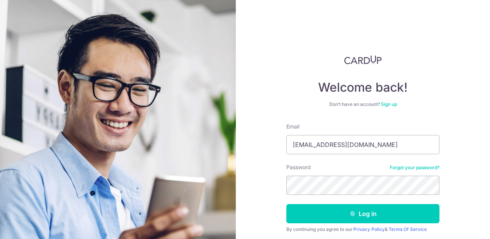
type input "angelic_milk@yahoo.com.sg"
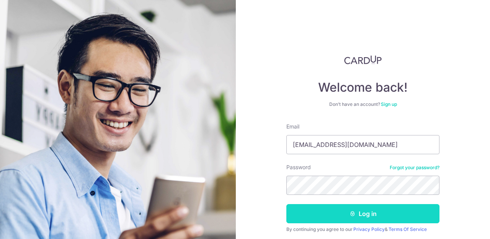
click at [316, 214] on button "Log in" at bounding box center [363, 213] width 153 height 19
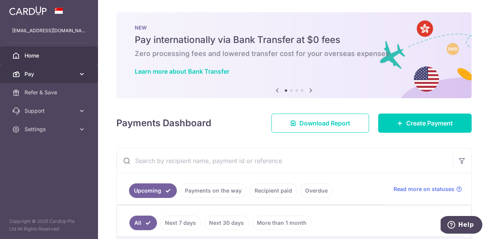
click at [71, 75] on span "Pay" at bounding box center [50, 74] width 51 height 8
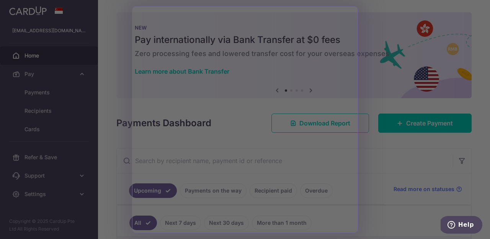
click at [39, 93] on div at bounding box center [247, 120] width 495 height 241
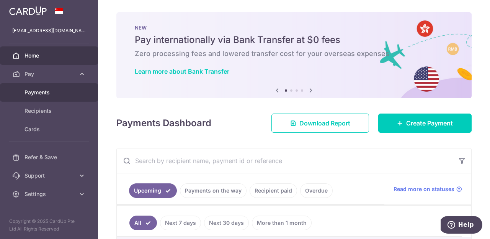
click at [40, 93] on span "Payments" at bounding box center [50, 93] width 51 height 8
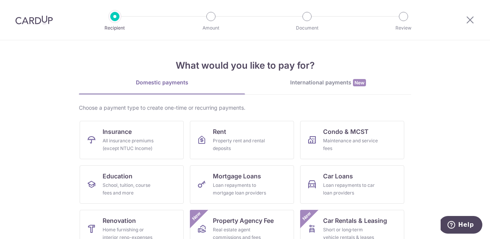
scroll to position [20, 0]
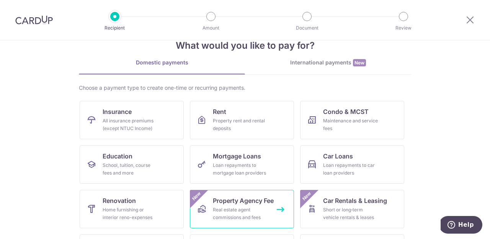
click at [277, 199] on link "Property Agency Fee Real estate agent commissions and fees New" at bounding box center [242, 209] width 104 height 38
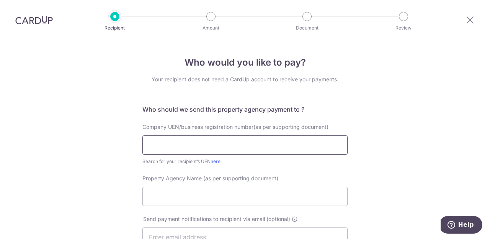
click at [285, 139] on input "text" at bounding box center [245, 144] width 205 height 19
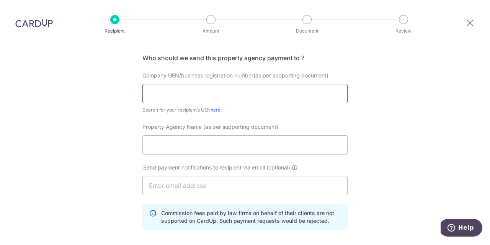
scroll to position [42, 0]
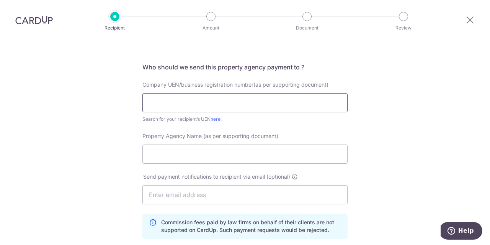
click at [213, 100] on input "text" at bounding box center [245, 102] width 205 height 19
click at [261, 103] on input "text" at bounding box center [245, 102] width 205 height 19
type input "200917926E"
click at [279, 156] on input "Property Agency Name (as per supporting document)" at bounding box center [245, 153] width 205 height 19
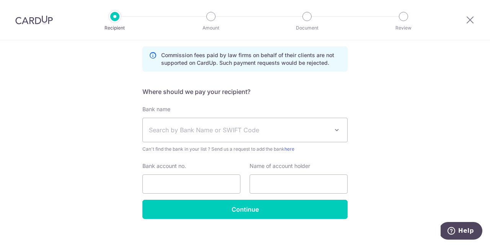
scroll to position [216, 0]
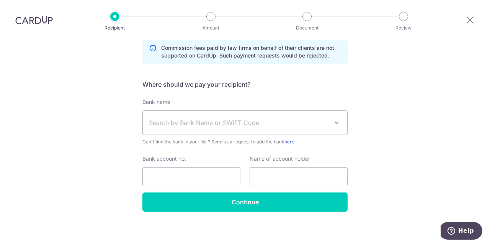
type input "Singapore Estate Agency Pte Ltd"
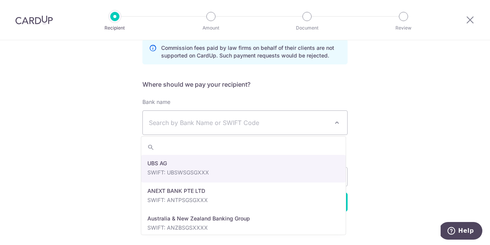
click at [241, 123] on span "Search by Bank Name or SWIFT Code" at bounding box center [239, 122] width 180 height 9
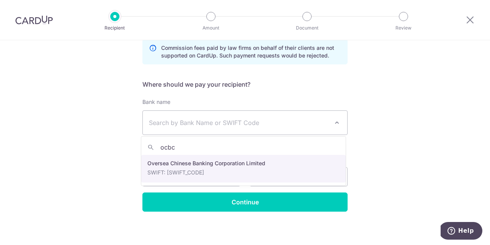
type input "ocbc"
select select "12"
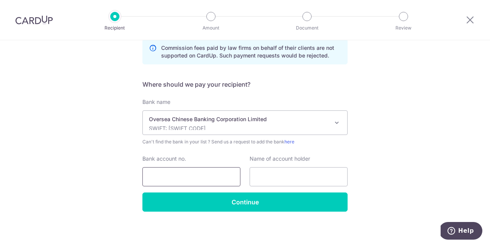
click at [200, 171] on input "Bank account no." at bounding box center [192, 176] width 98 height 19
type input "591807987001"
click at [277, 175] on input "text" at bounding box center [299, 176] width 98 height 19
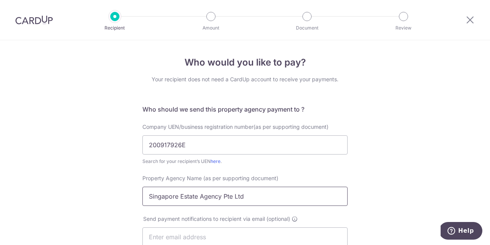
drag, startPoint x: 256, startPoint y: 197, endPoint x: 142, endPoint y: 200, distance: 114.6
click at [143, 200] on input "Singapore Estate Agency Pte Ltd" at bounding box center [245, 196] width 205 height 19
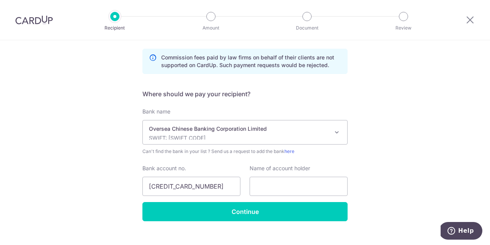
scroll to position [218, 0]
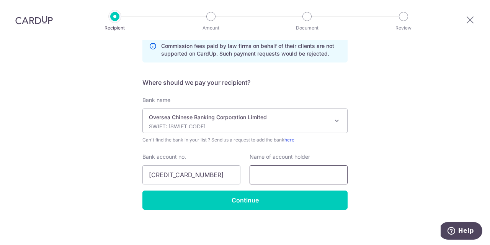
click at [292, 170] on input "text" at bounding box center [299, 174] width 98 height 19
paste input "Singapore Estate Agency Pte Ltd"
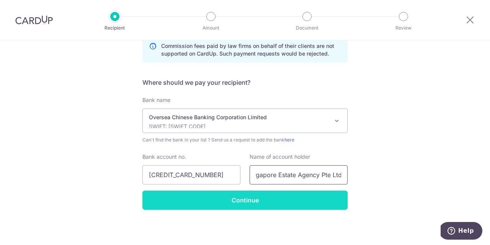
type input "Singapore Estate Agency Pte Ltd"
click at [302, 197] on input "Continue" at bounding box center [245, 199] width 205 height 19
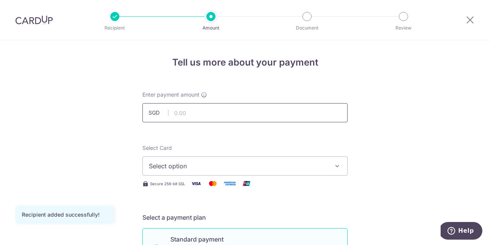
click at [241, 115] on input "text" at bounding box center [245, 112] width 205 height 19
type input "7,412.00"
click at [259, 164] on span "Select option" at bounding box center [238, 165] width 179 height 9
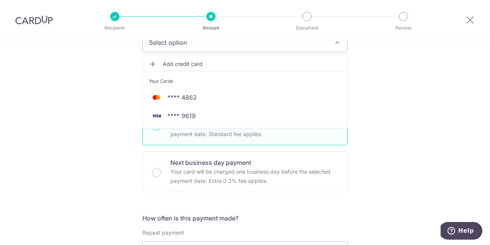
scroll to position [122, 0]
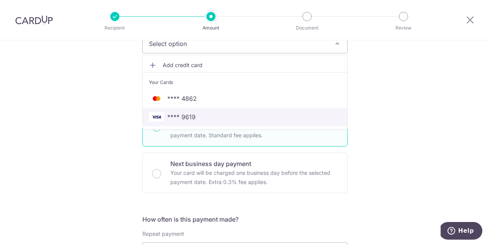
click at [190, 117] on span "**** 9619" at bounding box center [181, 116] width 28 height 9
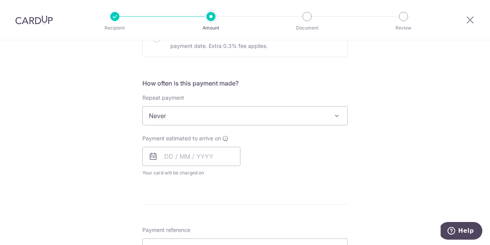
scroll to position [237, 0]
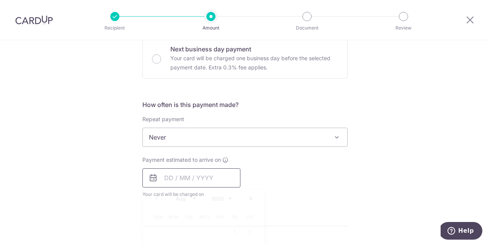
click at [225, 178] on input "text" at bounding box center [192, 177] width 98 height 19
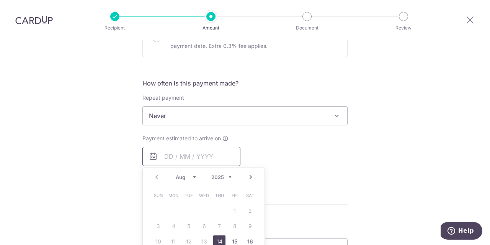
scroll to position [380, 0]
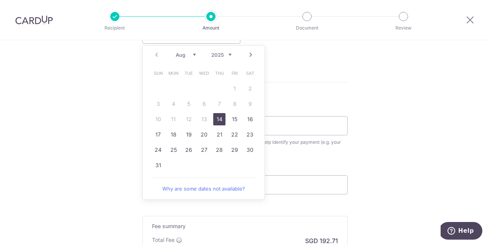
click at [220, 120] on link "14" at bounding box center [219, 119] width 12 height 12
type input "[DATE]"
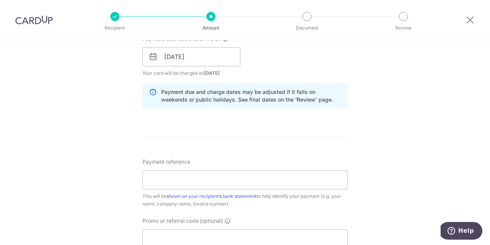
scroll to position [357, 0]
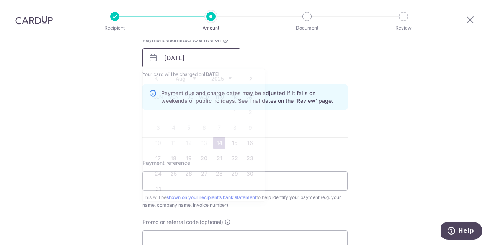
click at [214, 61] on input "[DATE]" at bounding box center [192, 57] width 98 height 19
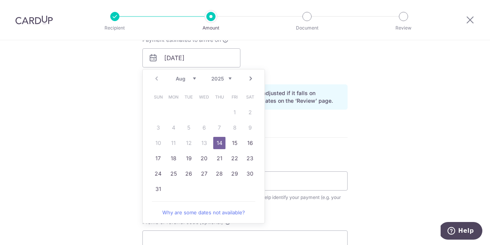
click at [318, 67] on div "Payment estimated to arrive on 14/08/2025 Prev Next Aug Sep Oct Nov Dec 2025 20…" at bounding box center [245, 57] width 215 height 42
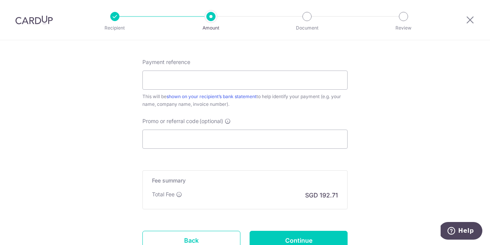
scroll to position [457, 0]
click at [206, 80] on input "Payment reference" at bounding box center [245, 80] width 205 height 19
drag, startPoint x: 190, startPoint y: 78, endPoint x: 121, endPoint y: 78, distance: 68.6
type input "2025042525394"
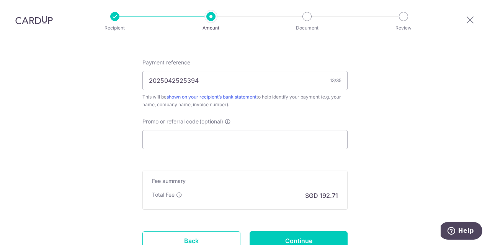
click at [210, 141] on input "Promo or referral code (optional)" at bounding box center [245, 139] width 205 height 19
paste input "MILELION"
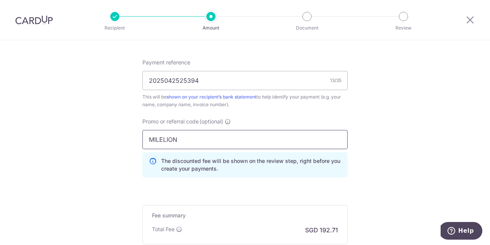
type input "MILELION"
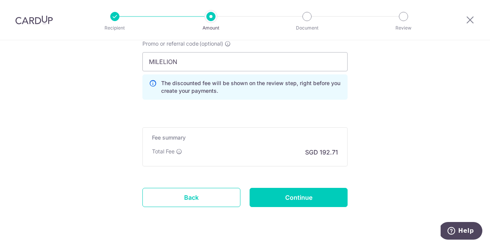
scroll to position [552, 0]
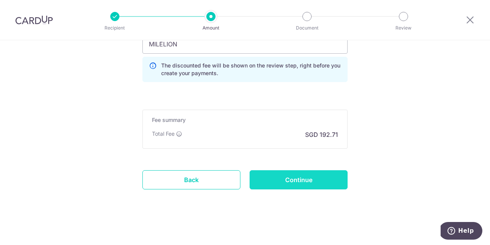
click at [300, 177] on input "Continue" at bounding box center [299, 179] width 98 height 19
type input "Create Schedule"
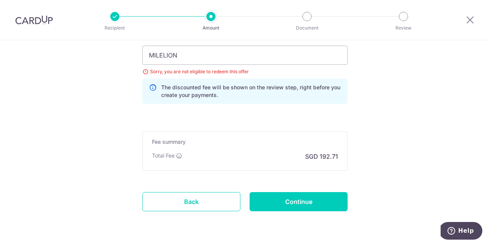
scroll to position [540, 0]
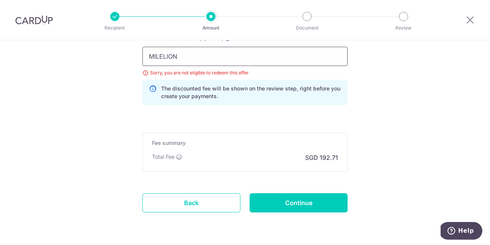
drag, startPoint x: 195, startPoint y: 59, endPoint x: 129, endPoint y: 56, distance: 66.0
paste input "SAVERENT179"
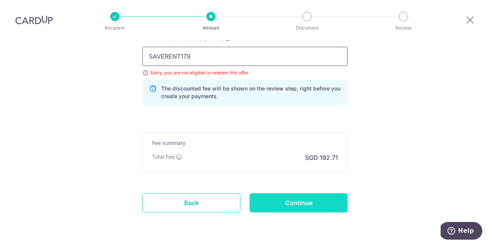
type input "SAVERENT179"
click at [288, 204] on input "Continue" at bounding box center [299, 202] width 98 height 19
type input "Update Schedule"
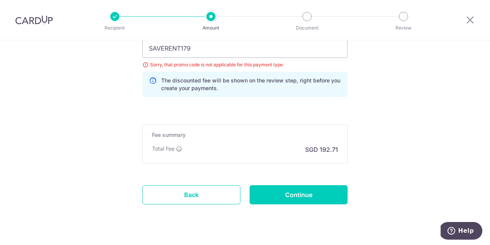
scroll to position [541, 0]
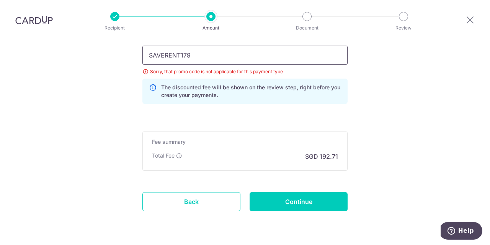
click at [185, 56] on input "SAVERENT179" at bounding box center [245, 55] width 205 height 19
paste input "REC185"
type input "REC185"
click at [284, 198] on input "Continue" at bounding box center [299, 201] width 98 height 19
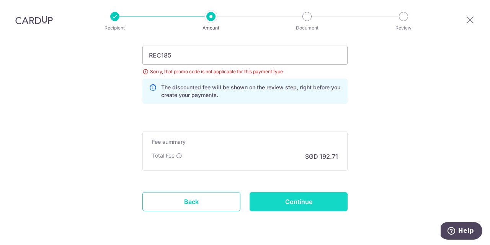
type input "Update Schedule"
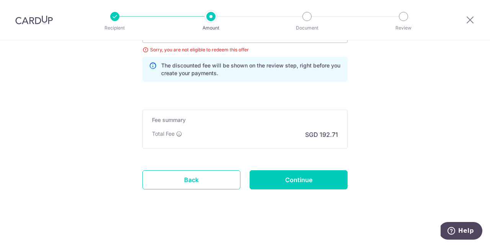
scroll to position [541, 0]
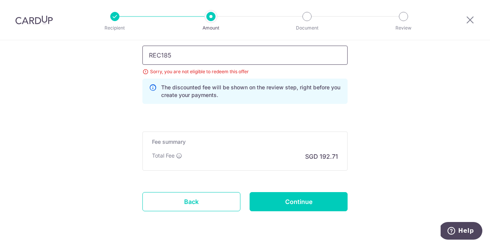
click at [170, 53] on input "REC185" at bounding box center [245, 55] width 205 height 19
paste input "OFF22"
type input "OFF225"
click at [285, 202] on input "Continue" at bounding box center [299, 201] width 98 height 19
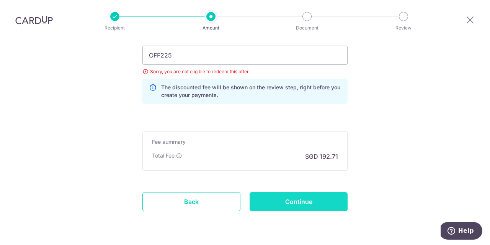
type input "Update Schedule"
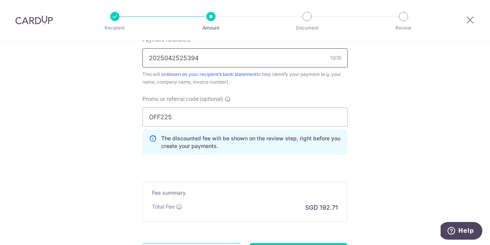
scroll to position [511, 0]
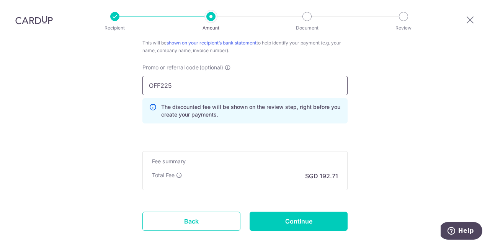
click at [163, 82] on input "OFF225" at bounding box center [245, 85] width 205 height 19
click at [160, 83] on input "OFF225" at bounding box center [245, 85] width 205 height 19
paste input "3HOME25R"
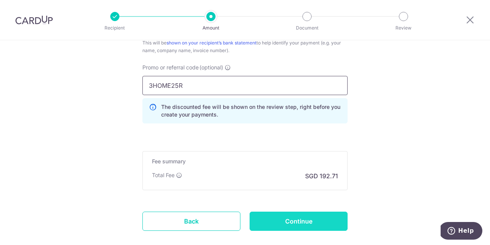
type input "3HOME25R"
click at [270, 218] on input "Continue" at bounding box center [299, 220] width 98 height 19
type input "Update Schedule"
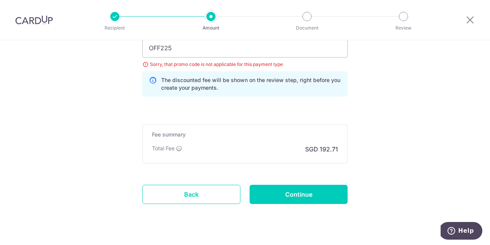
scroll to position [541, 0]
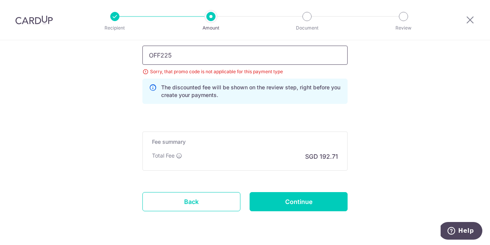
click at [159, 53] on input "OFF225" at bounding box center [245, 55] width 205 height 19
paste input "3HOME25R"
type input "3HOME25R"
click at [271, 204] on input "Continue" at bounding box center [299, 201] width 98 height 19
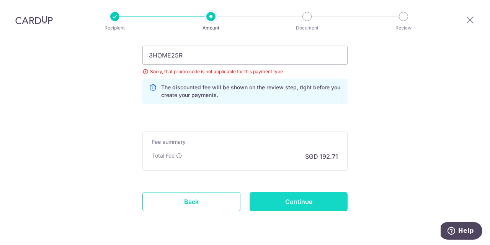
type input "Update Schedule"
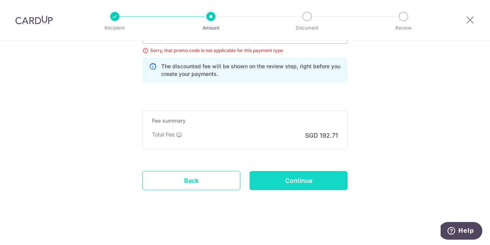
scroll to position [541, 0]
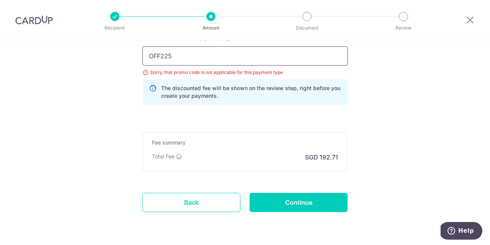
click at [159, 56] on input "OFF225" at bounding box center [245, 55] width 205 height 19
paste input "REC18"
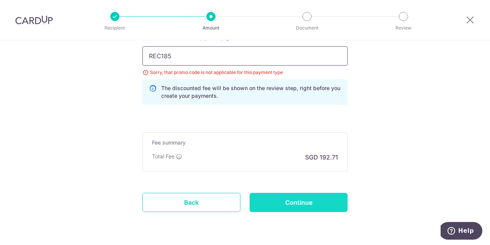
type input "REC185"
click at [290, 202] on input "Continue" at bounding box center [299, 202] width 98 height 19
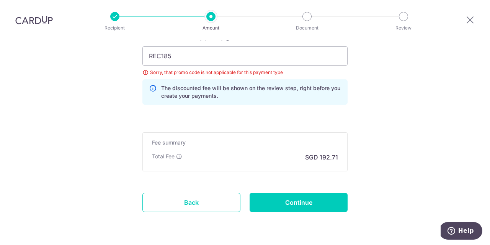
type input "Update Schedule"
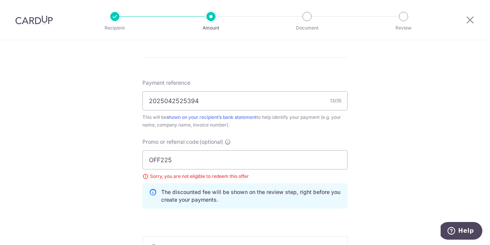
scroll to position [436, 0]
click at [234, 161] on input "OFF225" at bounding box center [245, 160] width 205 height 19
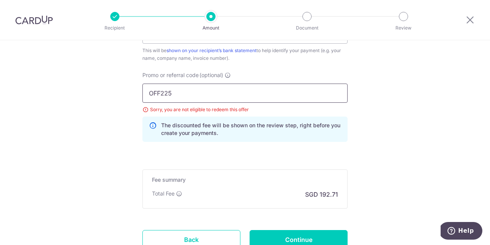
scroll to position [525, 0]
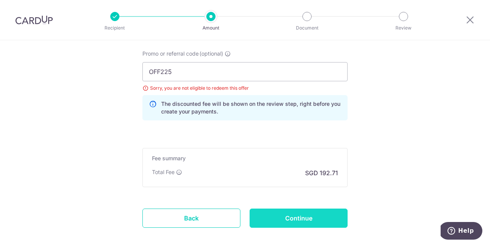
click at [307, 217] on input "Continue" at bounding box center [299, 217] width 98 height 19
type input "Update Schedule"
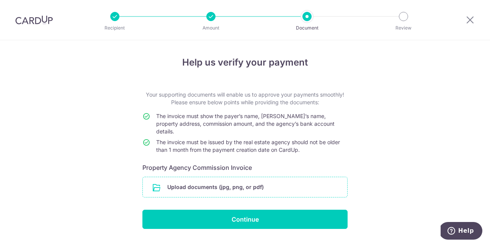
click at [273, 177] on input "file" at bounding box center [245, 187] width 205 height 20
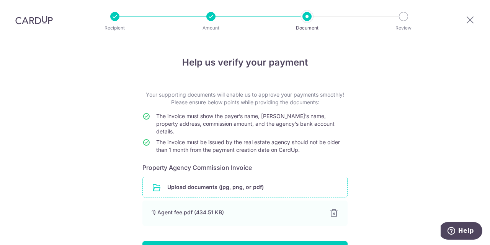
scroll to position [21, 0]
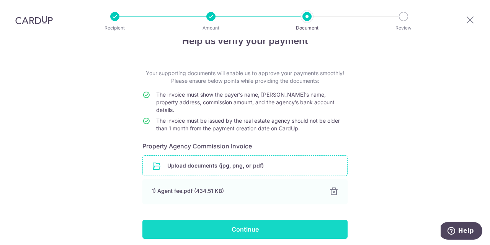
click at [324, 223] on input "Continue" at bounding box center [245, 229] width 205 height 19
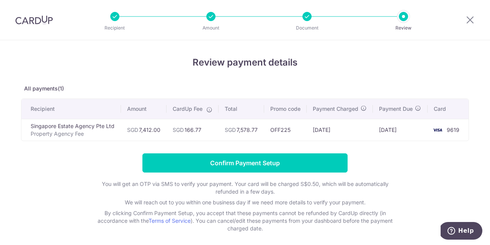
scroll to position [34, 0]
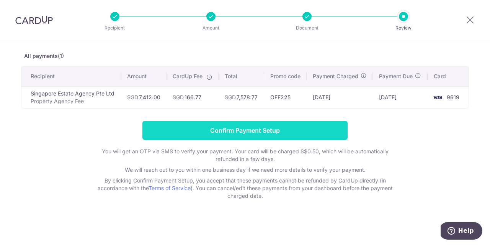
click at [274, 128] on input "Confirm Payment Setup" at bounding box center [245, 130] width 205 height 19
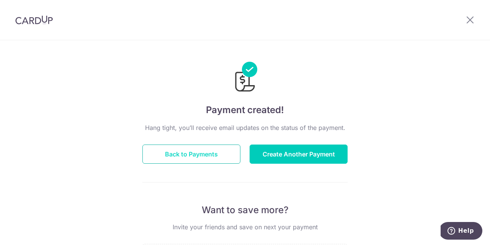
click at [203, 153] on button "Back to Payments" at bounding box center [192, 153] width 98 height 19
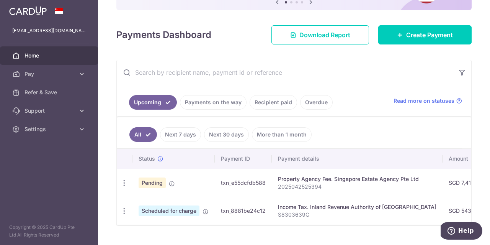
scroll to position [106, 0]
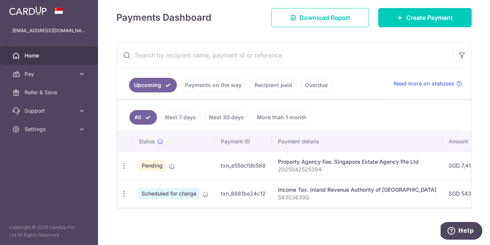
drag, startPoint x: 313, startPoint y: 208, endPoint x: 324, endPoint y: 207, distance: 10.7
click at [323, 208] on div at bounding box center [294, 207] width 354 height 1
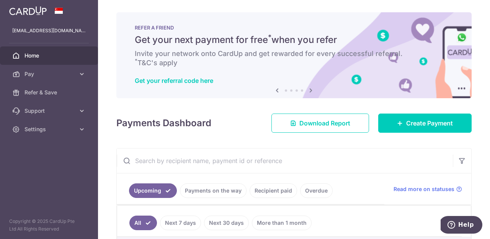
scroll to position [0, 249]
